Goal: Information Seeking & Learning: Learn about a topic

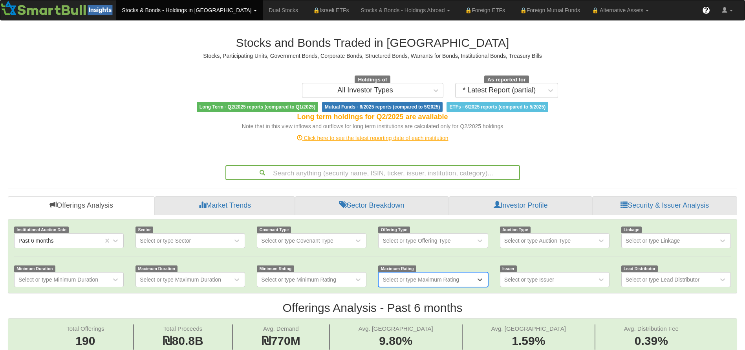
scroll to position [13, 712]
click at [152, 8] on link "Stocks & Bonds - Holdings in [GEOGRAPHIC_DATA]" at bounding box center [189, 10] width 147 height 20
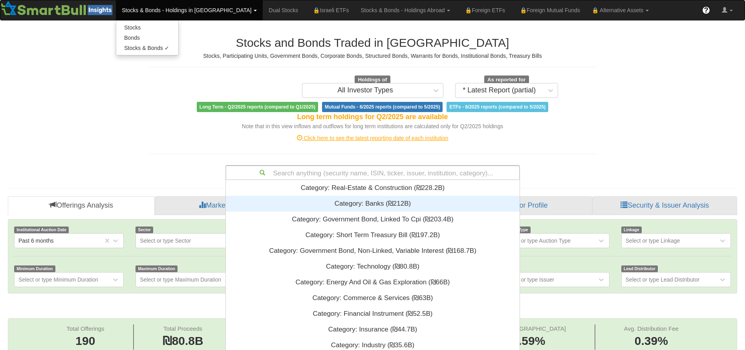
scroll to position [26, 0]
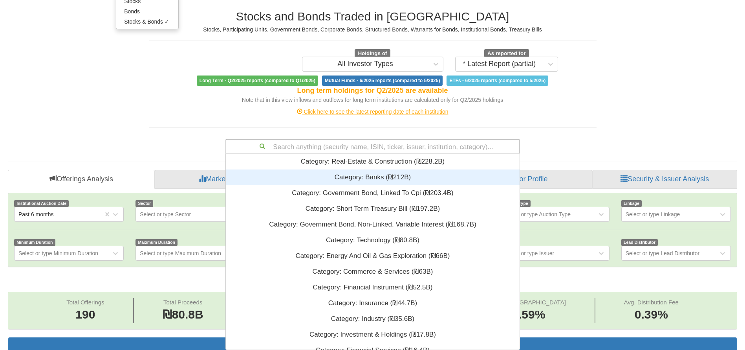
click at [344, 154] on div "Search anything (security name, ISIN, ticker, issuer, institution, category)...…" at bounding box center [373, 146] width 295 height 15
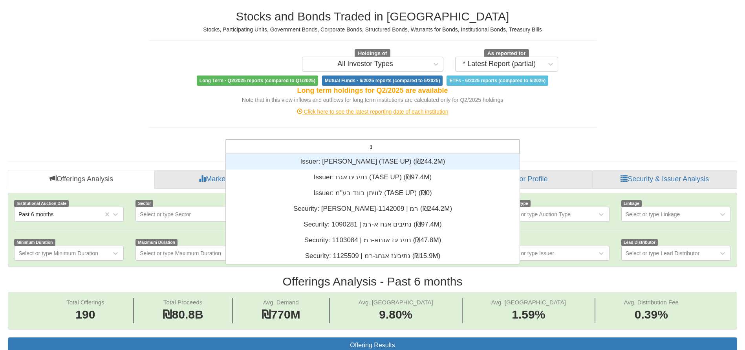
scroll to position [101, 285]
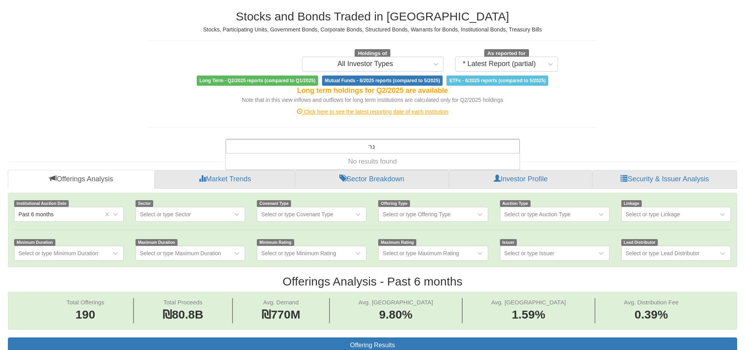
type input "נ"
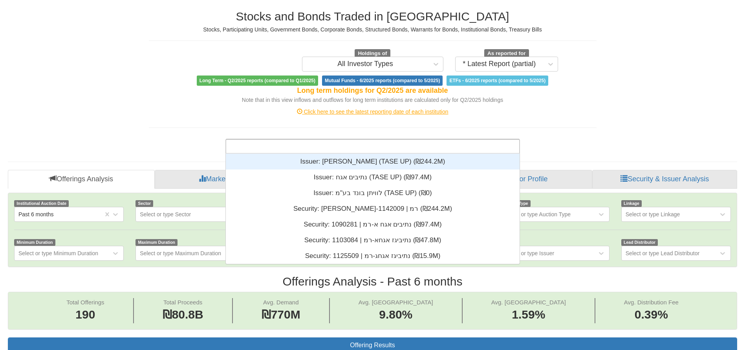
scroll to position [187, 285]
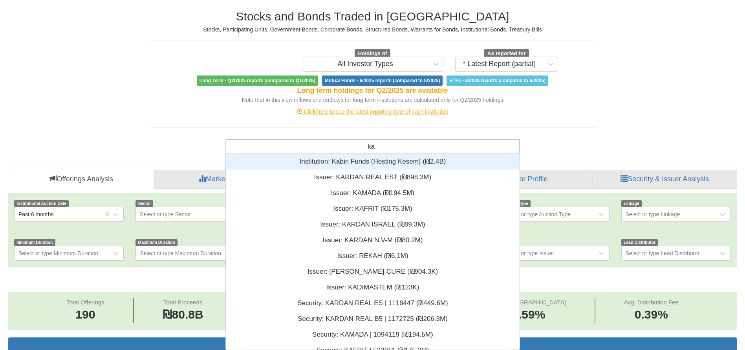
type input "kam"
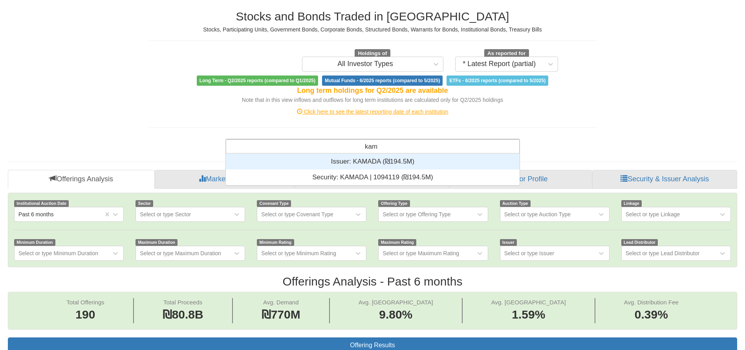
click at [351, 163] on div "Issuer: ‏KAMADA ‎(₪194.5M)‎" at bounding box center [373, 162] width 294 height 16
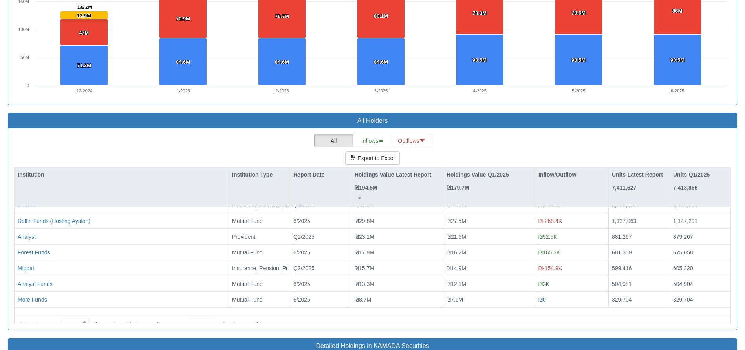
scroll to position [187, 285]
